Goal: Information Seeking & Learning: Learn about a topic

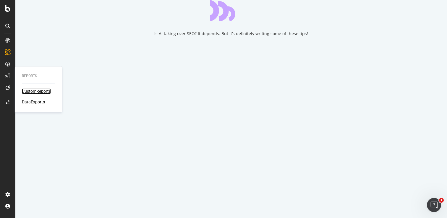
click at [29, 91] on div "CustomReports" at bounding box center [36, 91] width 29 height 6
click at [36, 92] on div "CustomReports" at bounding box center [36, 91] width 29 height 6
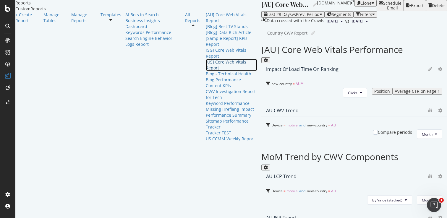
click at [206, 71] on div "[US] Core Web Vitals Report" at bounding box center [231, 65] width 51 height 12
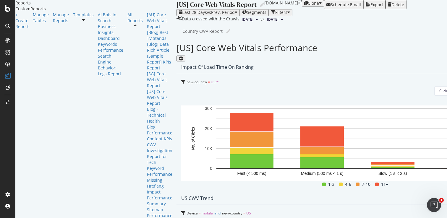
click at [322, 6] on icon "button" at bounding box center [320, 3] width 3 height 5
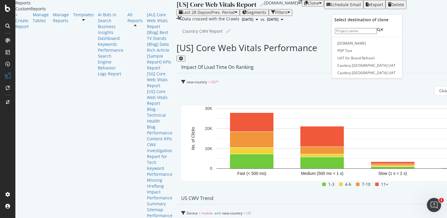
click at [309, 16] on div "Last 28 Days vs Prev. Period Segments Filters" at bounding box center [358, 12] width 362 height 7
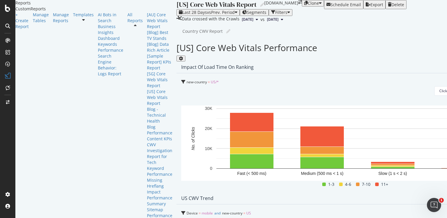
click at [361, 7] on div "Schedule Email" at bounding box center [346, 4] width 30 height 5
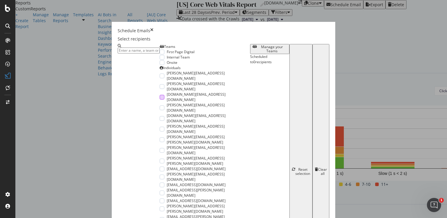
scroll to position [172, 0]
click at [154, 28] on icon "times" at bounding box center [151, 31] width 3 height 6
